Goal: Task Accomplishment & Management: Complete application form

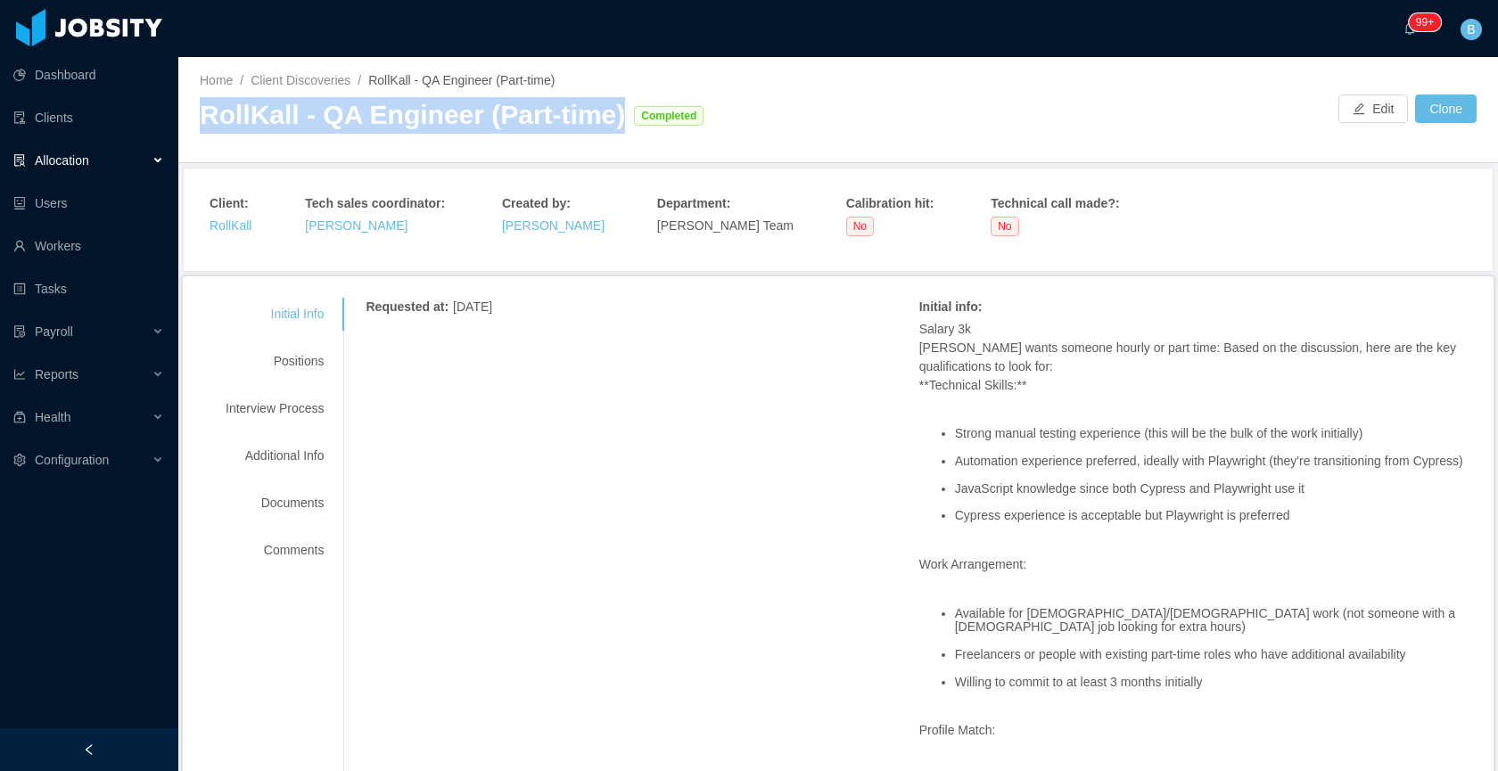
drag, startPoint x: 607, startPoint y: 117, endPoint x: 203, endPoint y: 115, distance: 403.9
click at [203, 115] on div "RollKall - QA Engineer (Part-time) Completed" at bounding box center [519, 115] width 638 height 37
copy div "RollKall - QA Engineer (Part-time)"
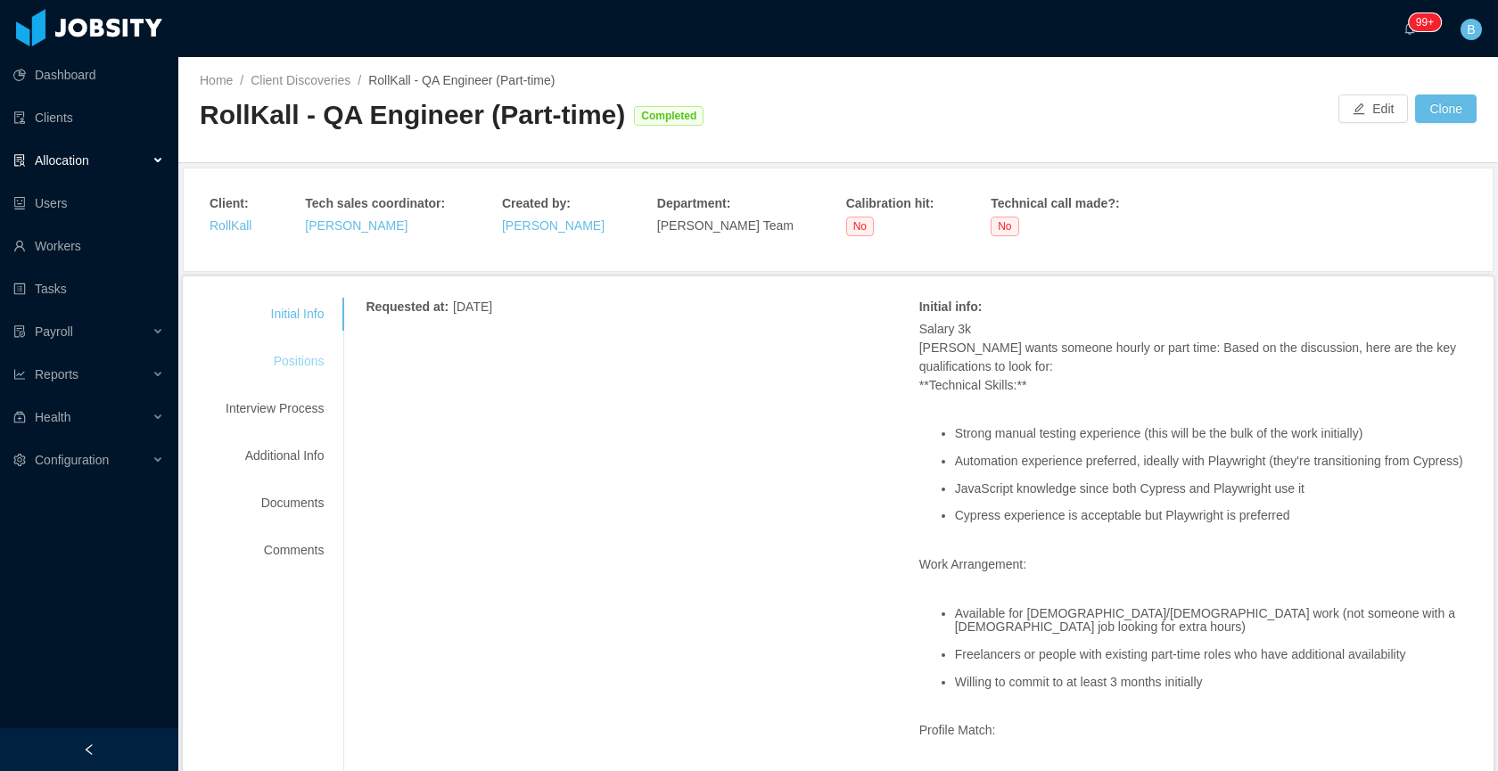
click at [318, 351] on div "Positions" at bounding box center [274, 361] width 141 height 33
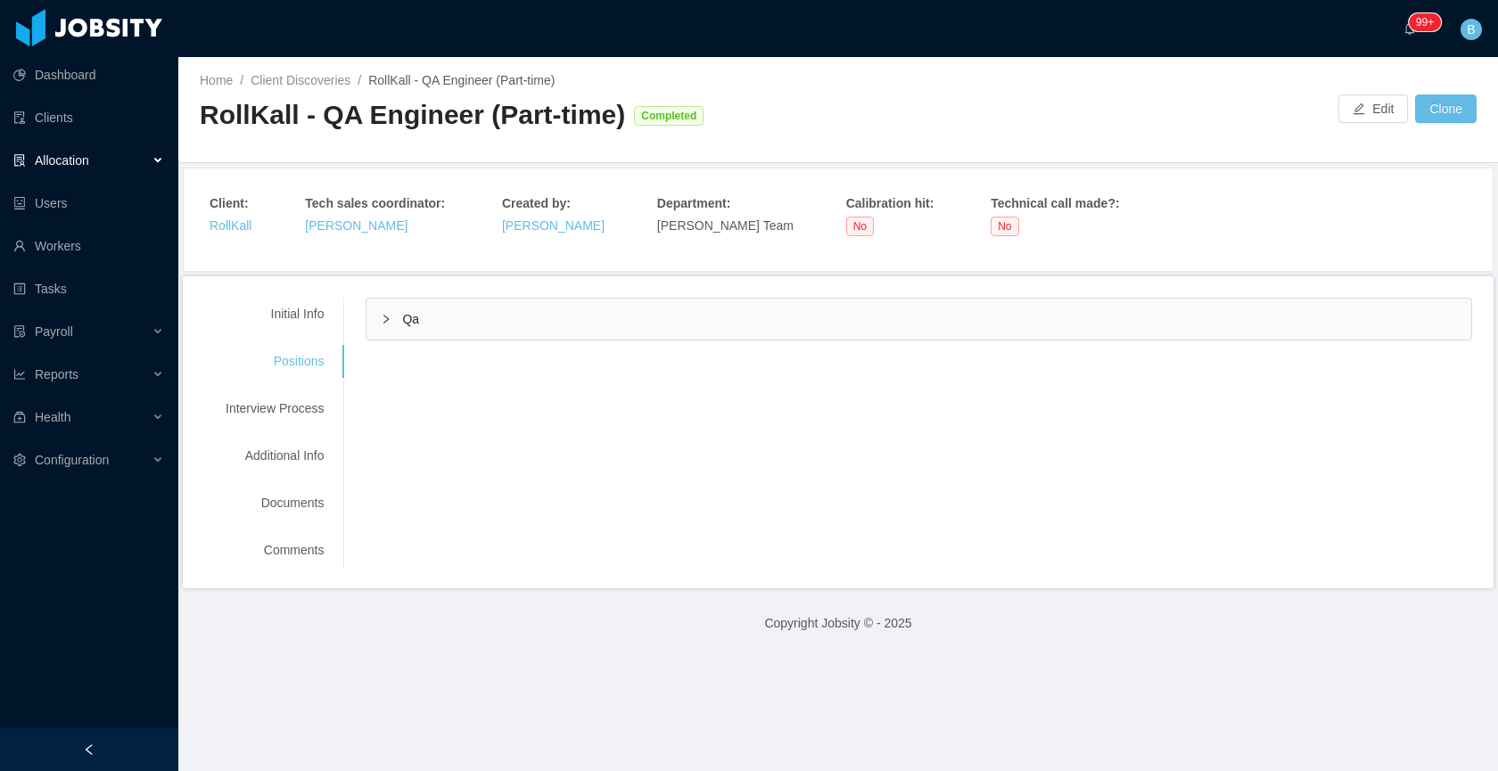
click at [499, 325] on div "Qa" at bounding box center [918, 319] width 1105 height 41
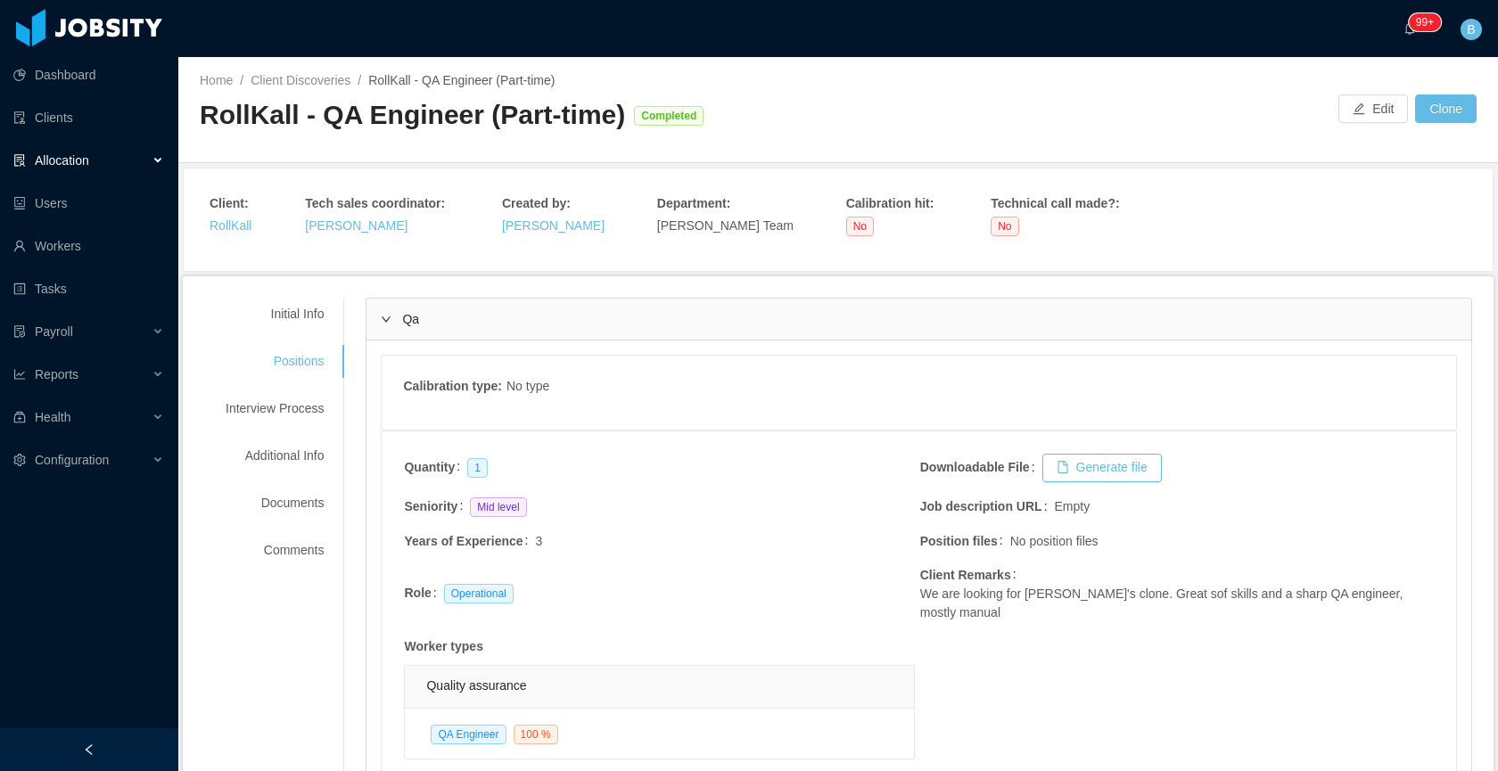
click at [637, 319] on div "Qa" at bounding box center [918, 319] width 1105 height 41
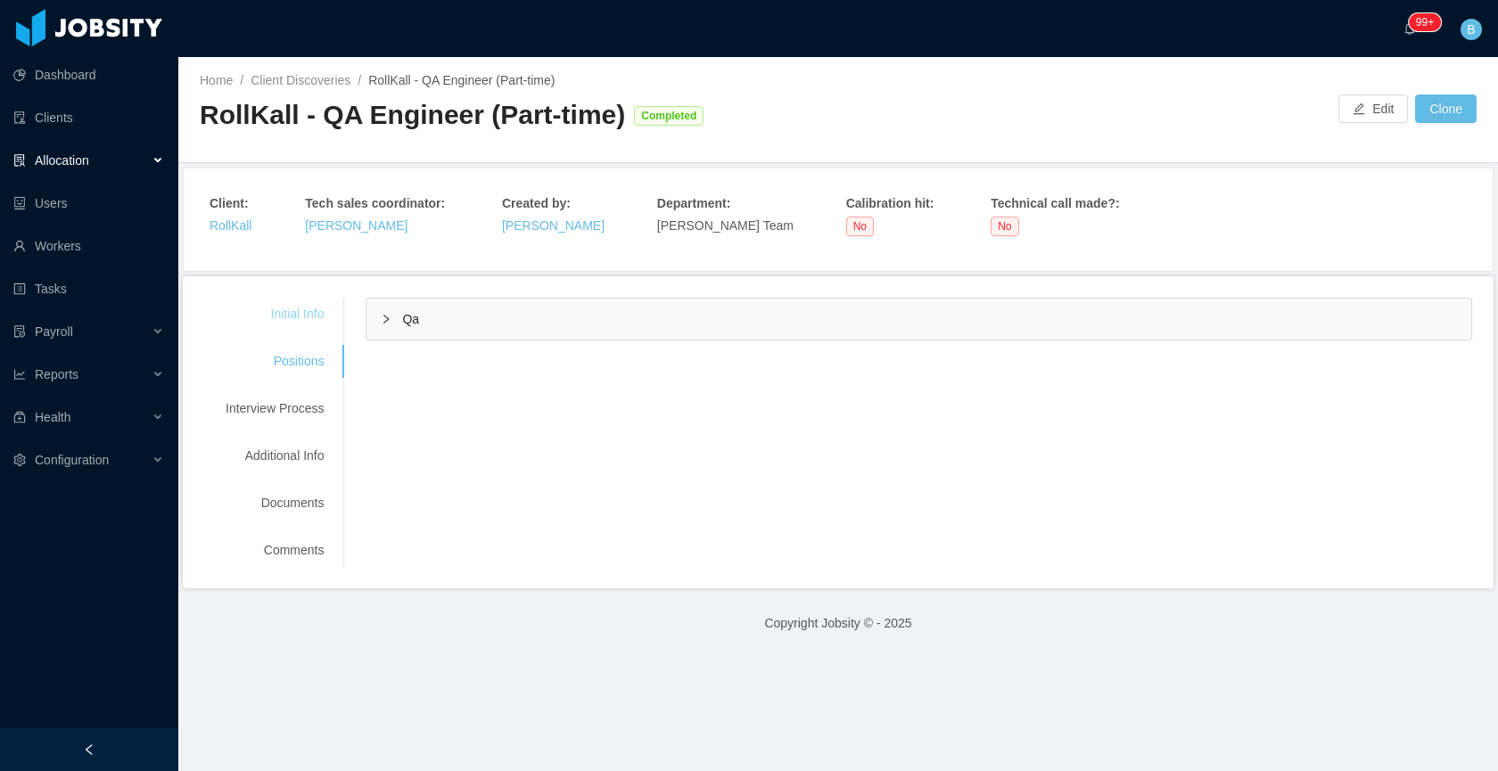
click at [321, 323] on div "Initial Info" at bounding box center [274, 314] width 141 height 33
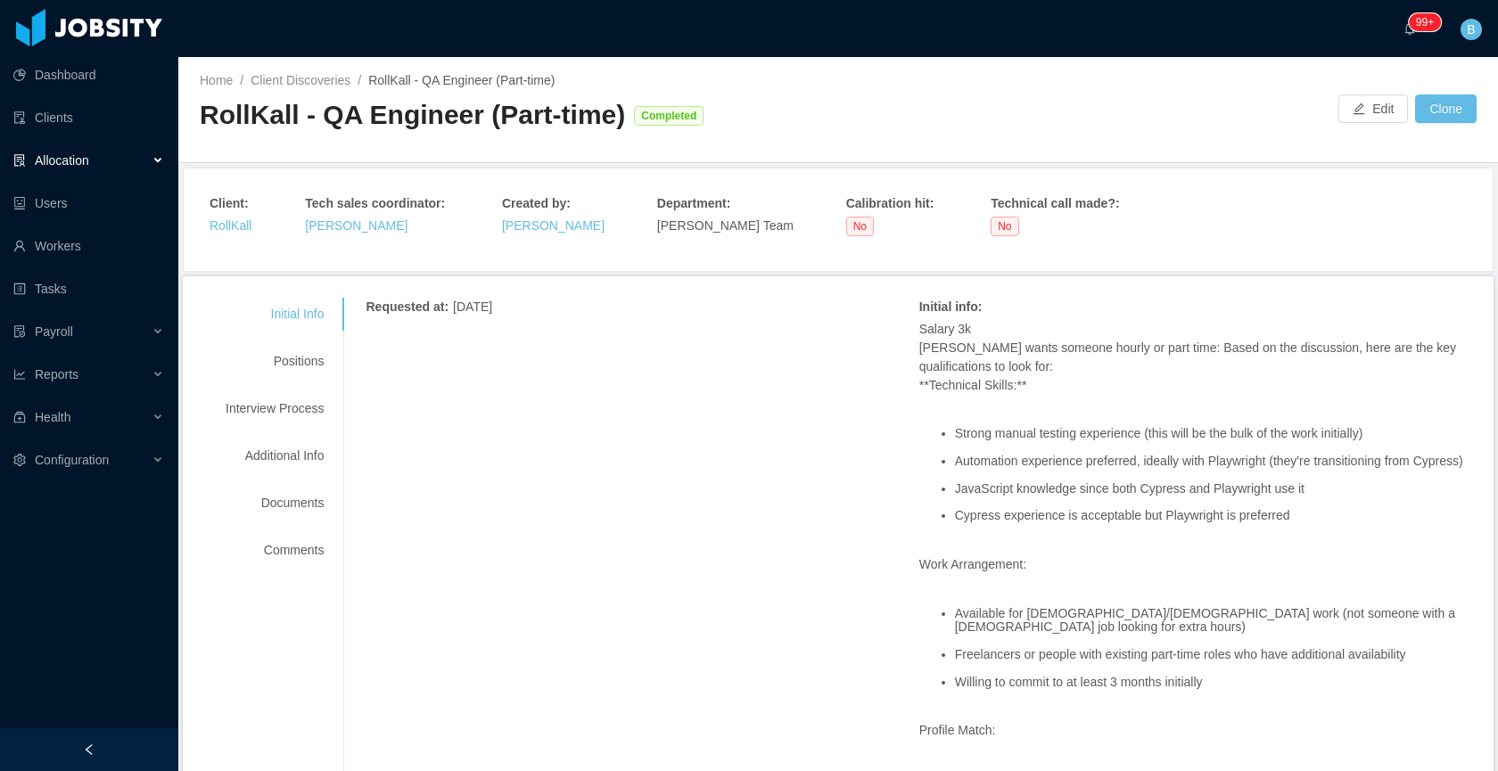
click at [86, 157] on span "Allocation" at bounding box center [62, 160] width 54 height 14
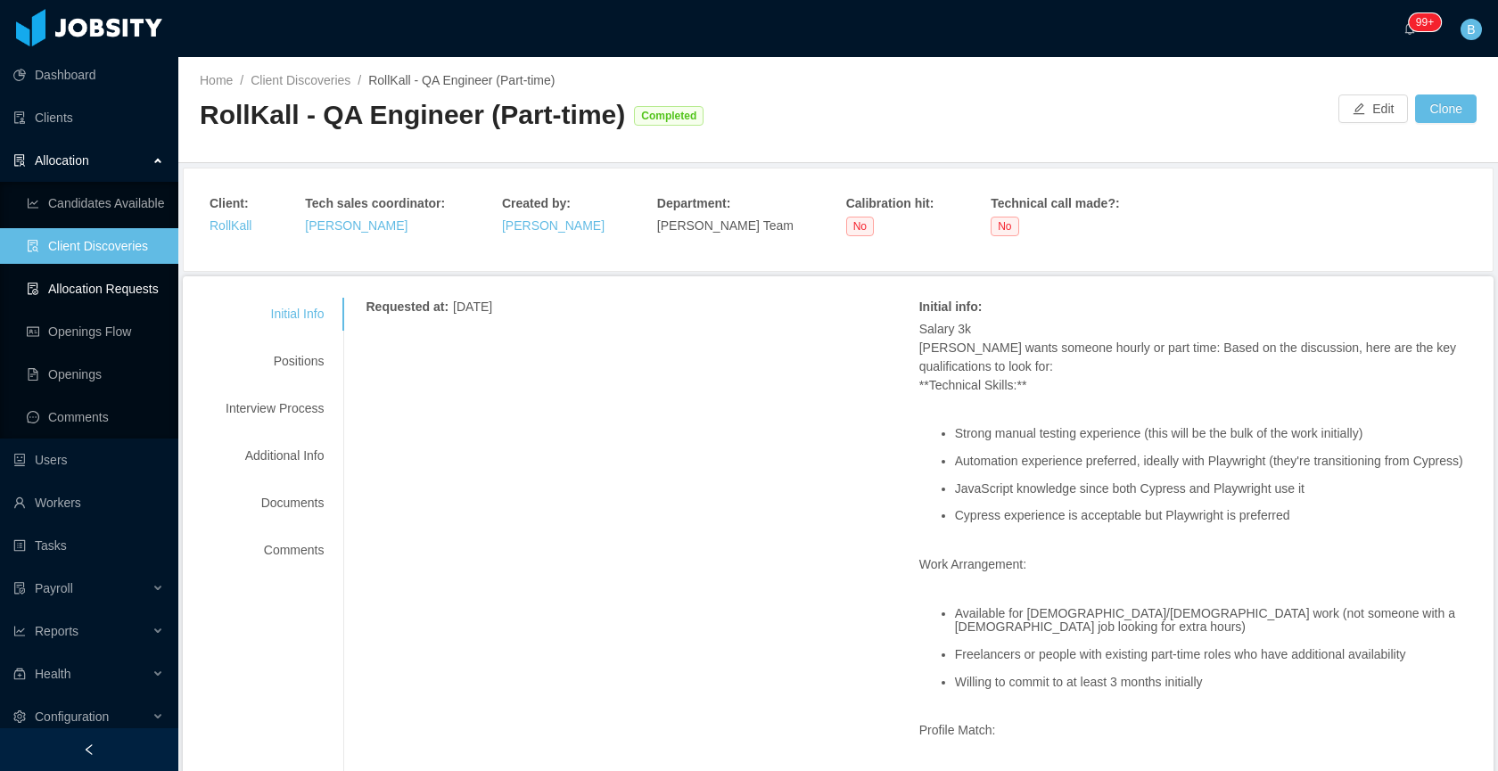
click at [89, 287] on link "Allocation Requests" at bounding box center [95, 289] width 137 height 36
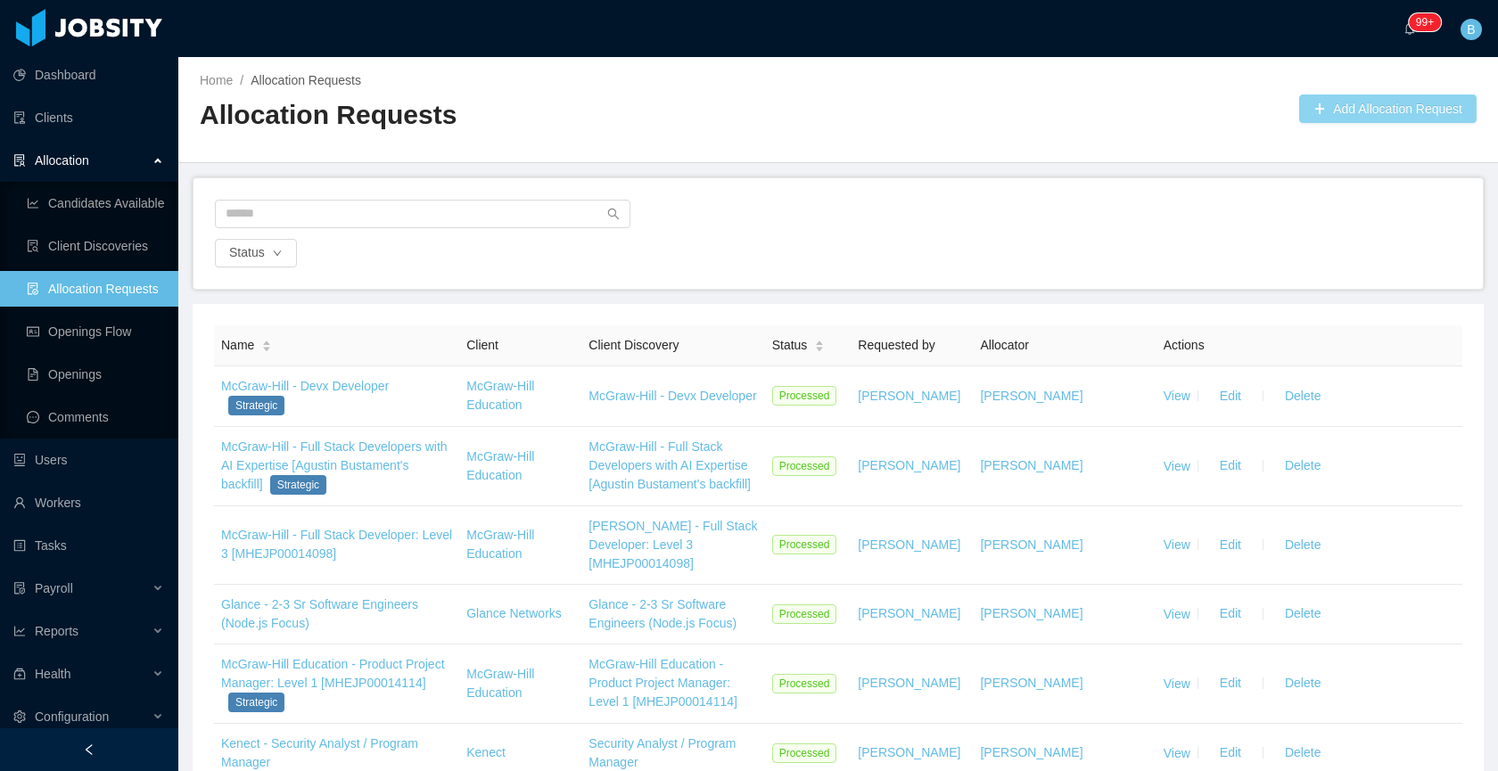
click at [1315, 113] on button "Add Allocation Request" at bounding box center [1387, 109] width 177 height 29
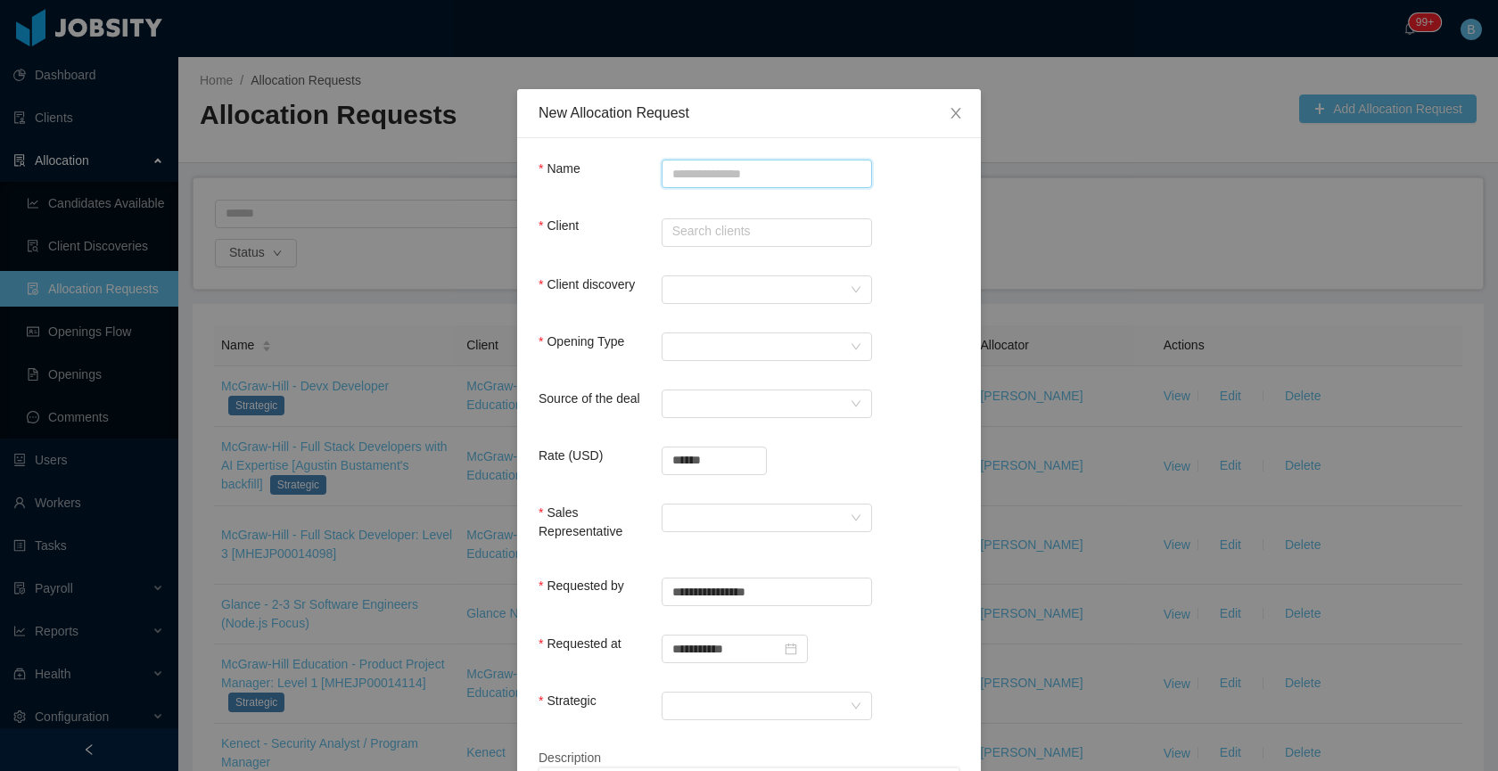
click at [810, 163] on input "Name" at bounding box center [767, 174] width 210 height 29
paste input "**********"
type input "**********"
click at [744, 238] on input "text" at bounding box center [767, 232] width 210 height 29
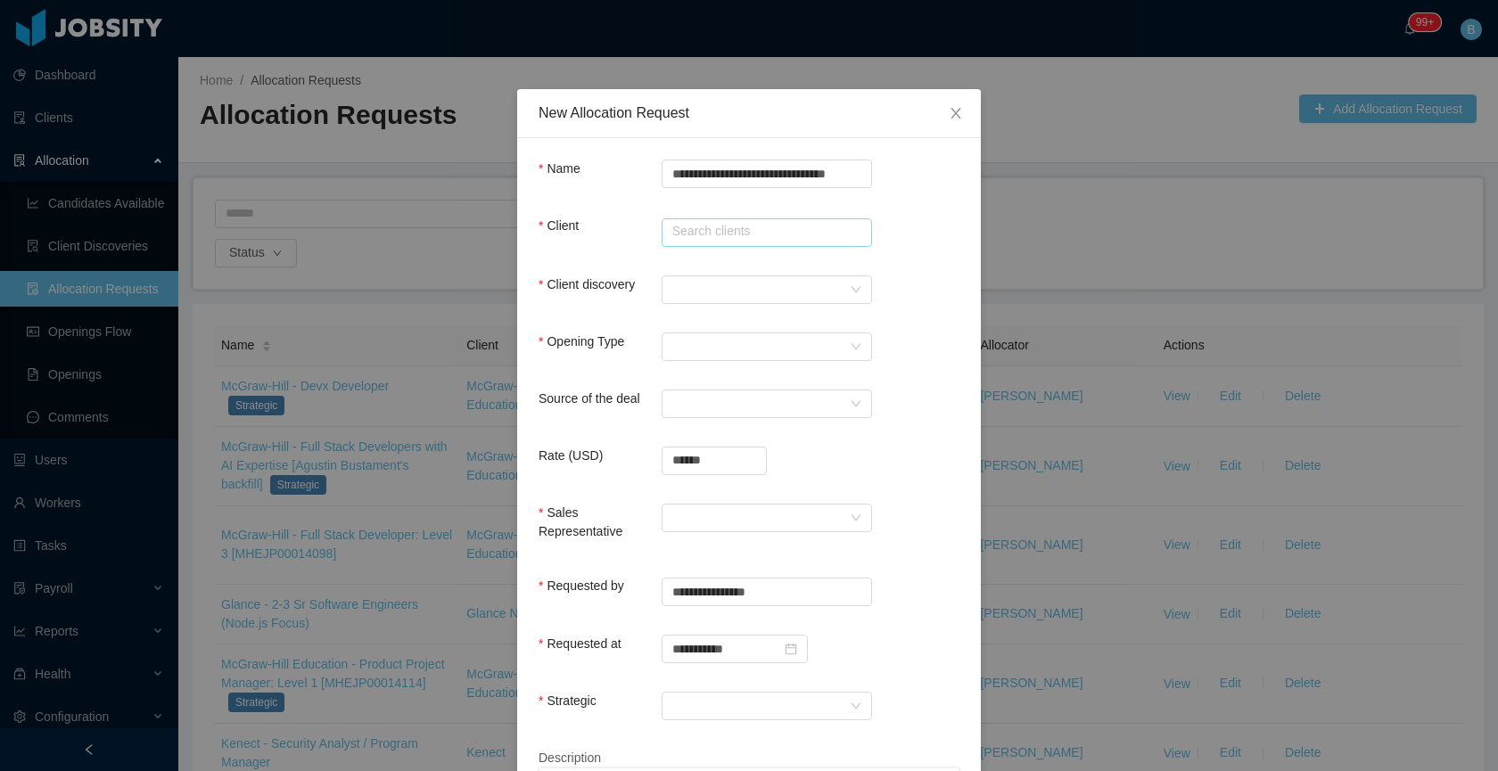
scroll to position [0, 0]
click at [701, 269] on li "RollKall" at bounding box center [759, 266] width 210 height 29
type input "********"
click at [704, 305] on div "Client discovery" at bounding box center [749, 294] width 421 height 36
click at [711, 292] on div at bounding box center [760, 289] width 177 height 27
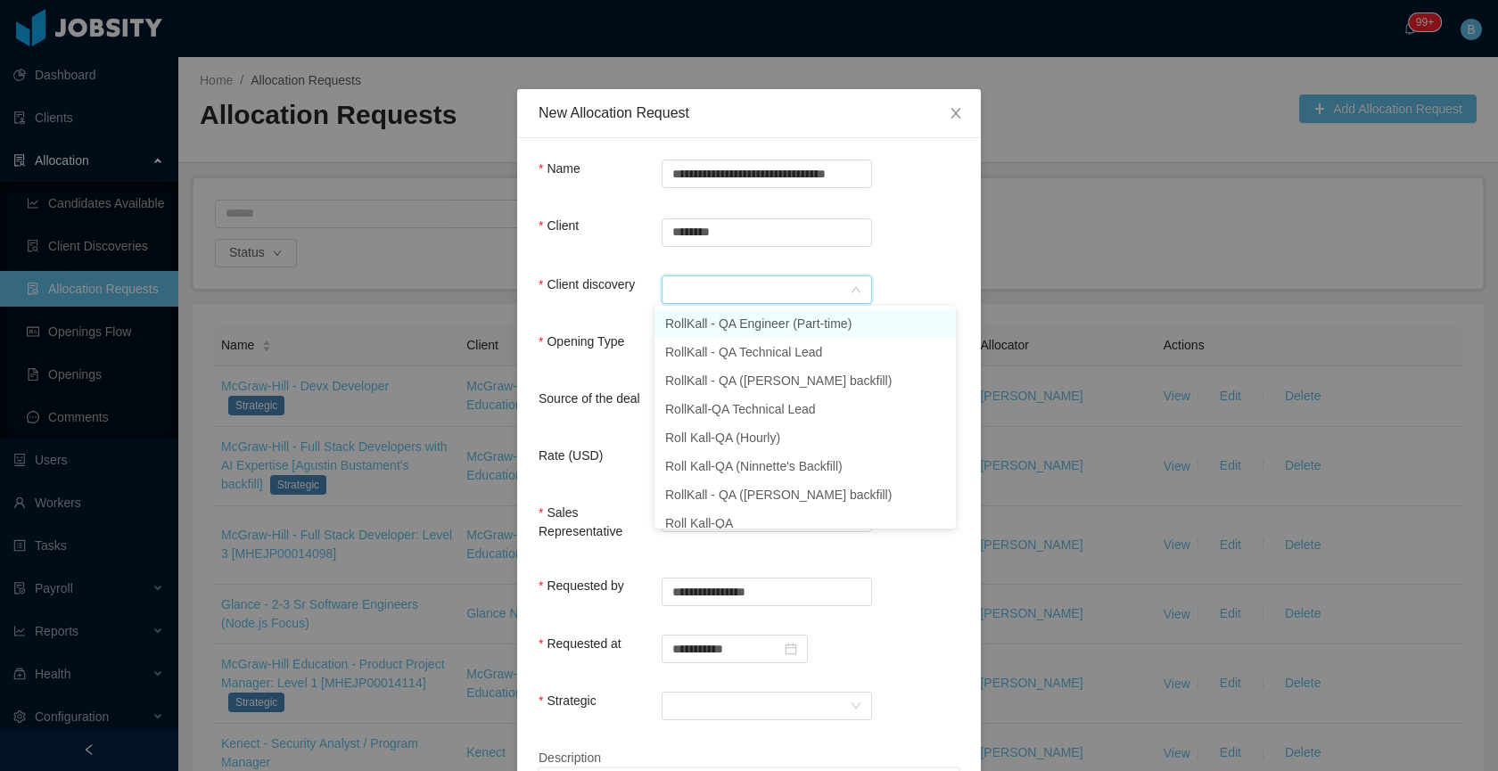
click at [719, 326] on li "RollKall - QA Engineer (Part-time)" at bounding box center [804, 323] width 301 height 29
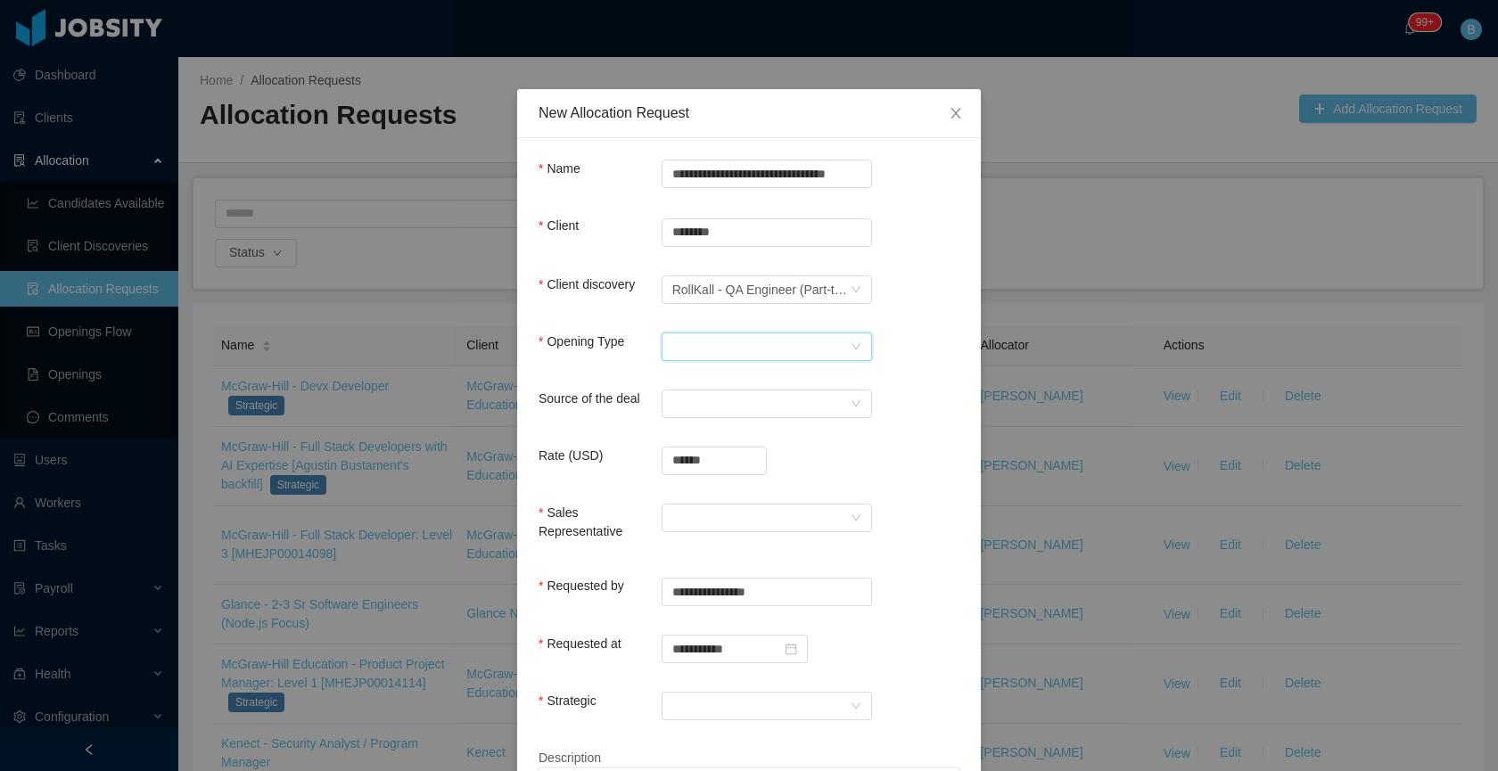
click at [695, 337] on div "Select Opening Type" at bounding box center [760, 346] width 177 height 27
click at [702, 412] on li "Upsale" at bounding box center [759, 409] width 210 height 29
click at [712, 394] on div "Select a Source" at bounding box center [760, 404] width 177 height 27
click at [718, 434] on li "CSM" at bounding box center [759, 438] width 210 height 29
click at [724, 454] on input "******" at bounding box center [713, 461] width 103 height 27
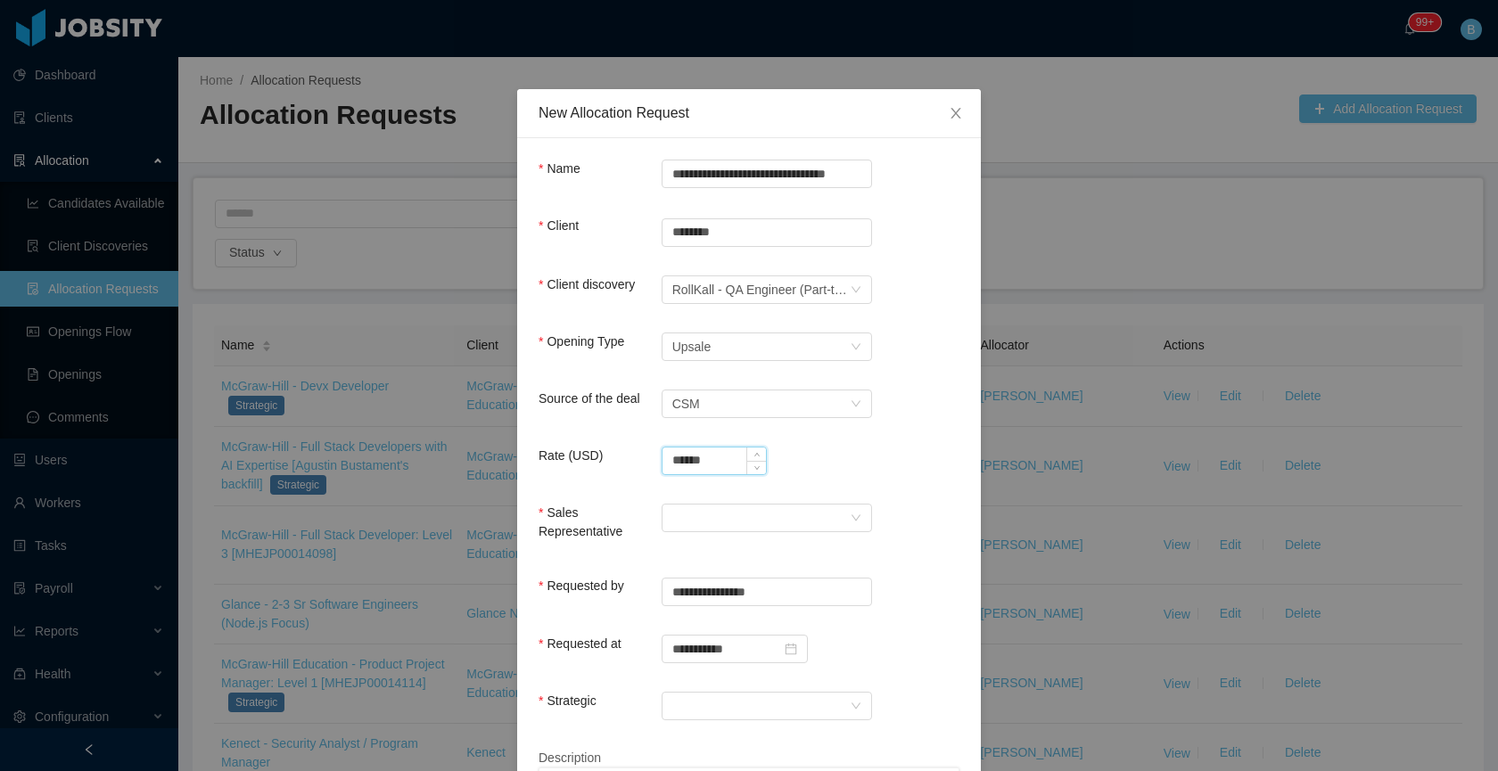
click at [724, 454] on input "******" at bounding box center [713, 461] width 103 height 27
type input "**********"
click at [701, 519] on div at bounding box center [760, 518] width 177 height 27
click at [758, 550] on li "Laura Cardona" at bounding box center [759, 552] width 210 height 29
click at [728, 710] on div at bounding box center [760, 706] width 177 height 27
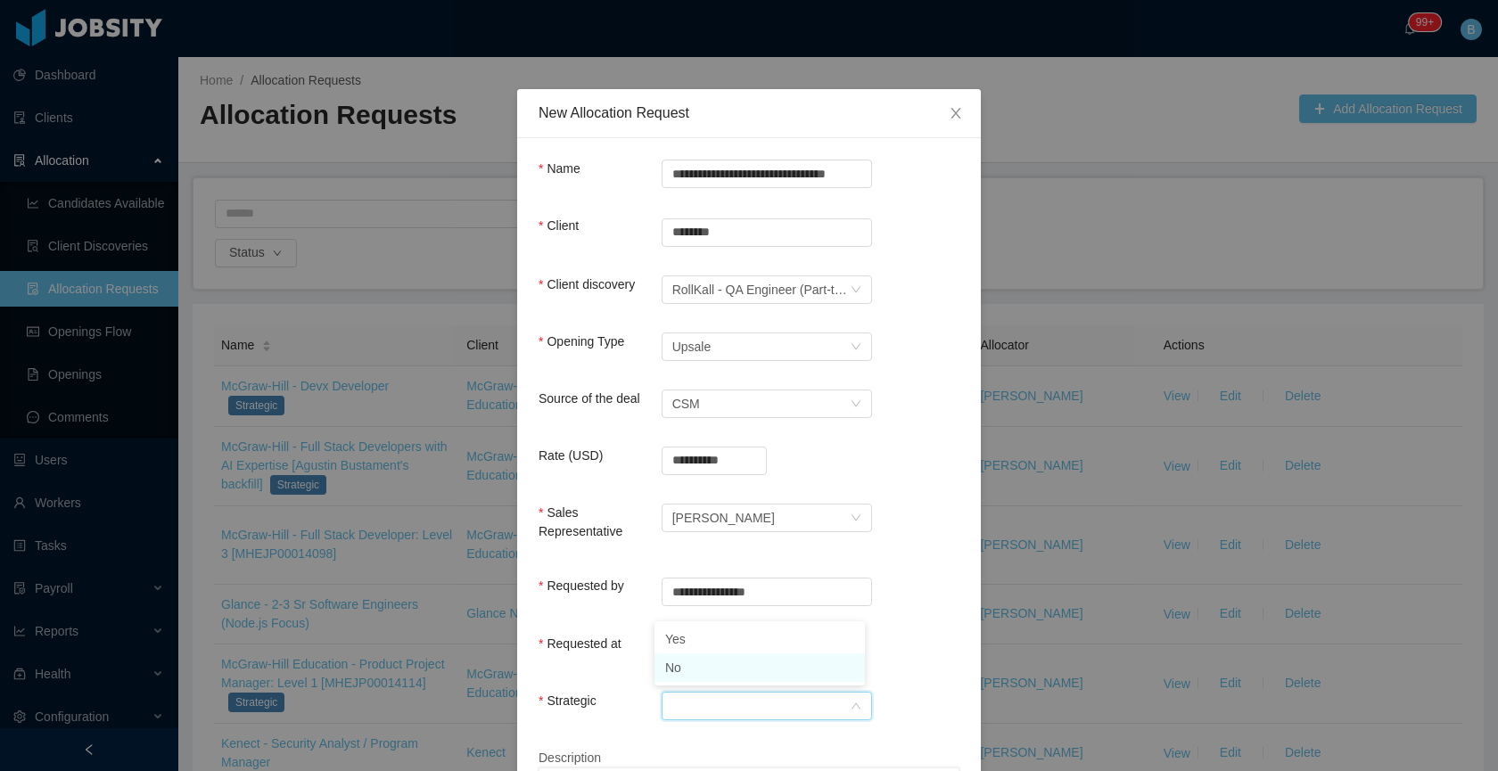
click at [730, 671] on li "No" at bounding box center [759, 668] width 210 height 29
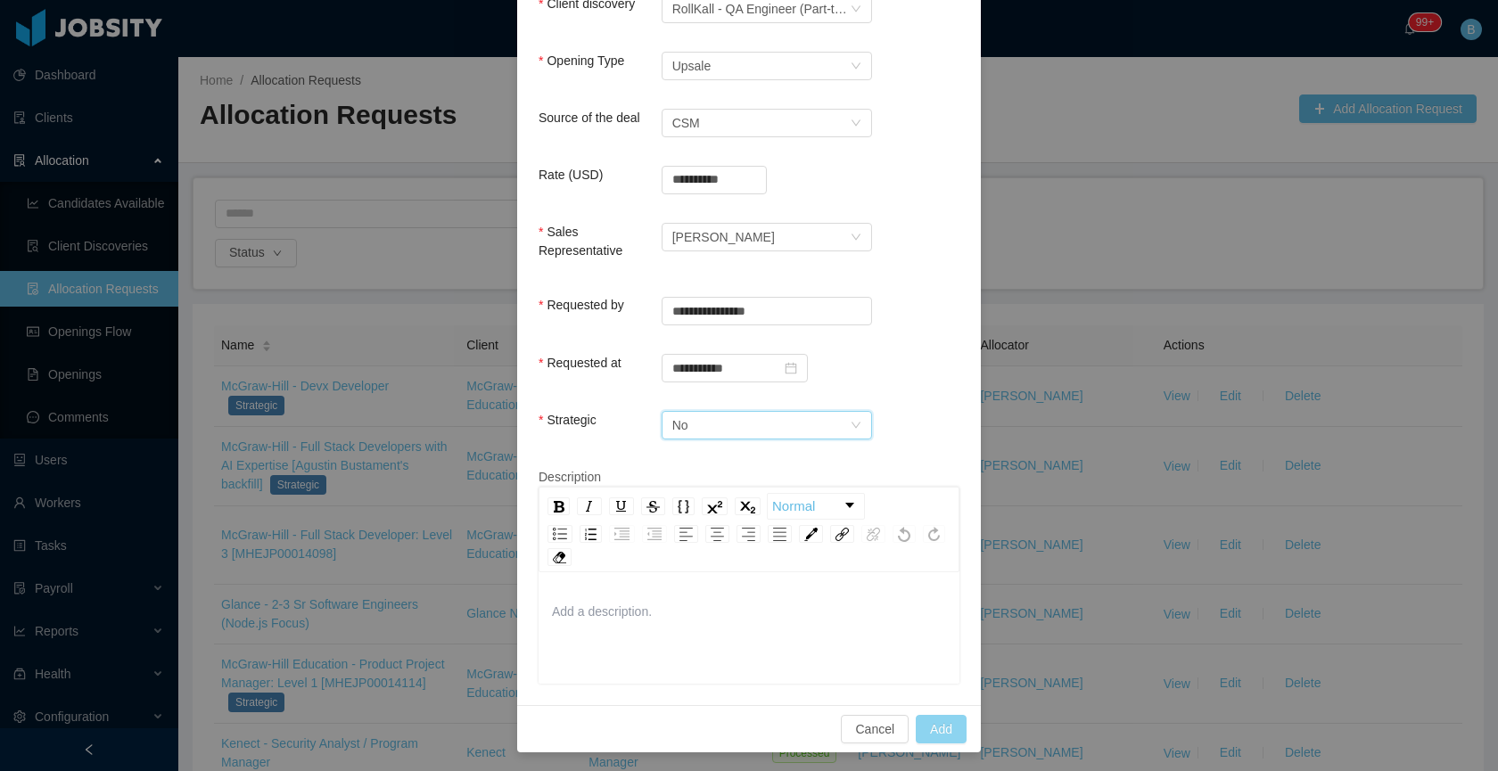
click at [925, 726] on button "Add" at bounding box center [941, 729] width 51 height 29
